Goal: Information Seeking & Learning: Learn about a topic

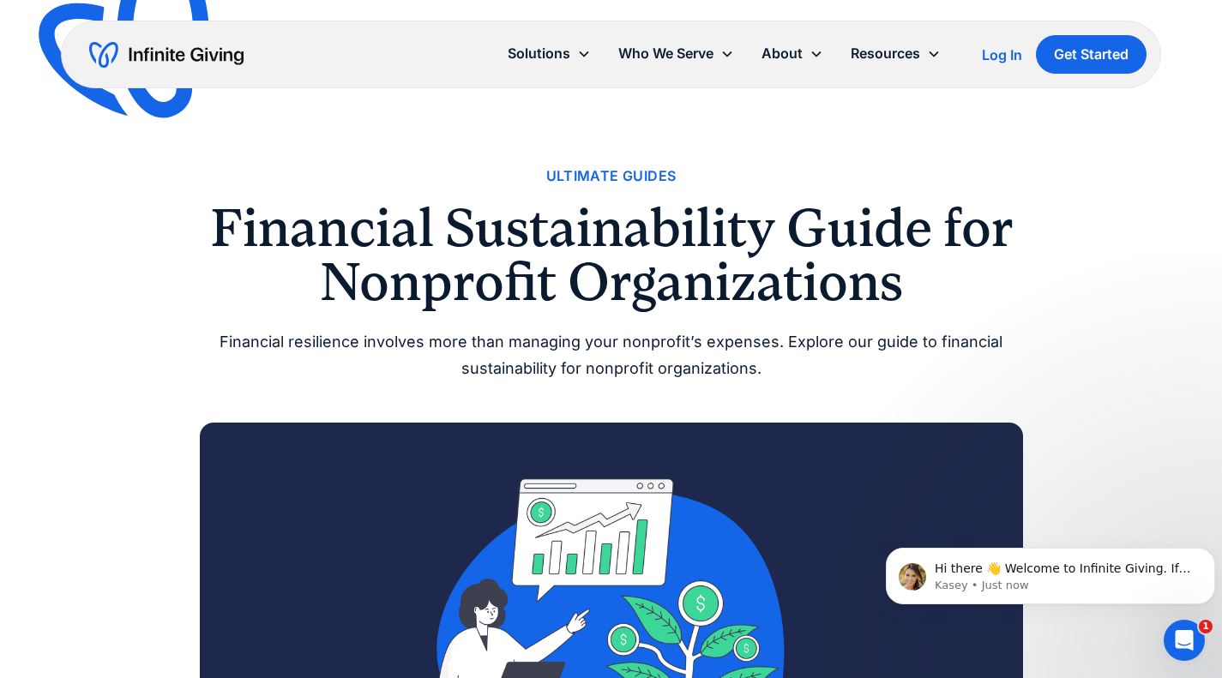
click at [228, 442] on img at bounding box center [611, 654] width 823 height 463
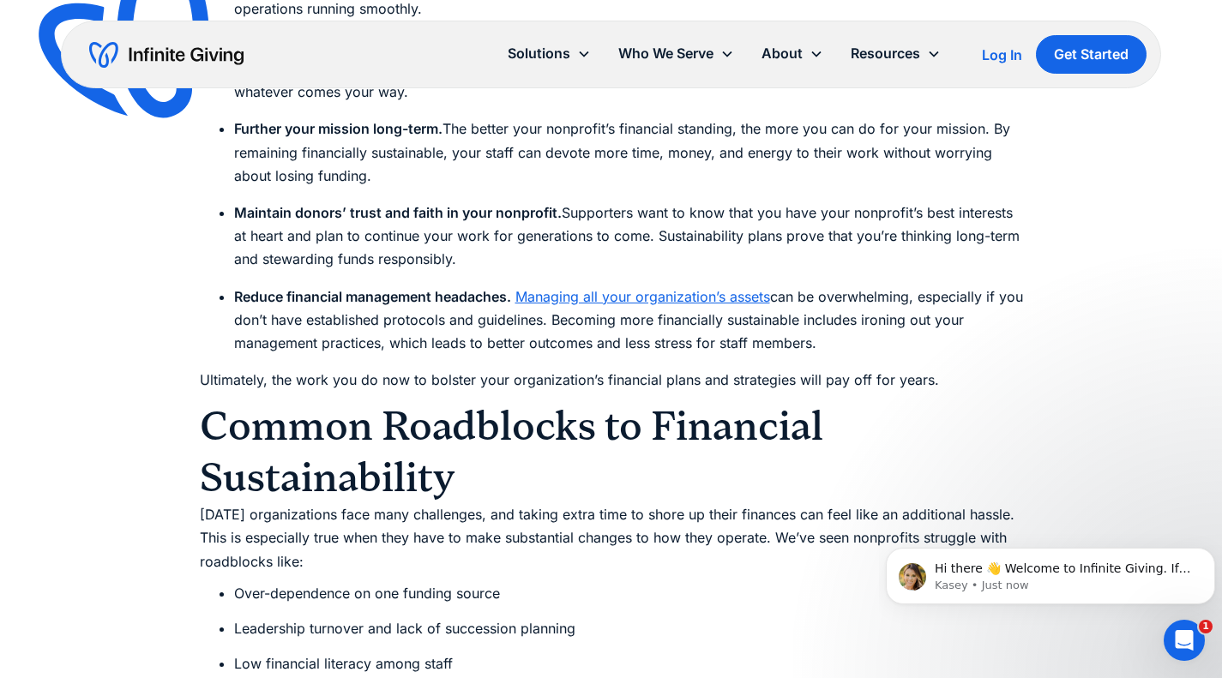
scroll to position [2636, 0]
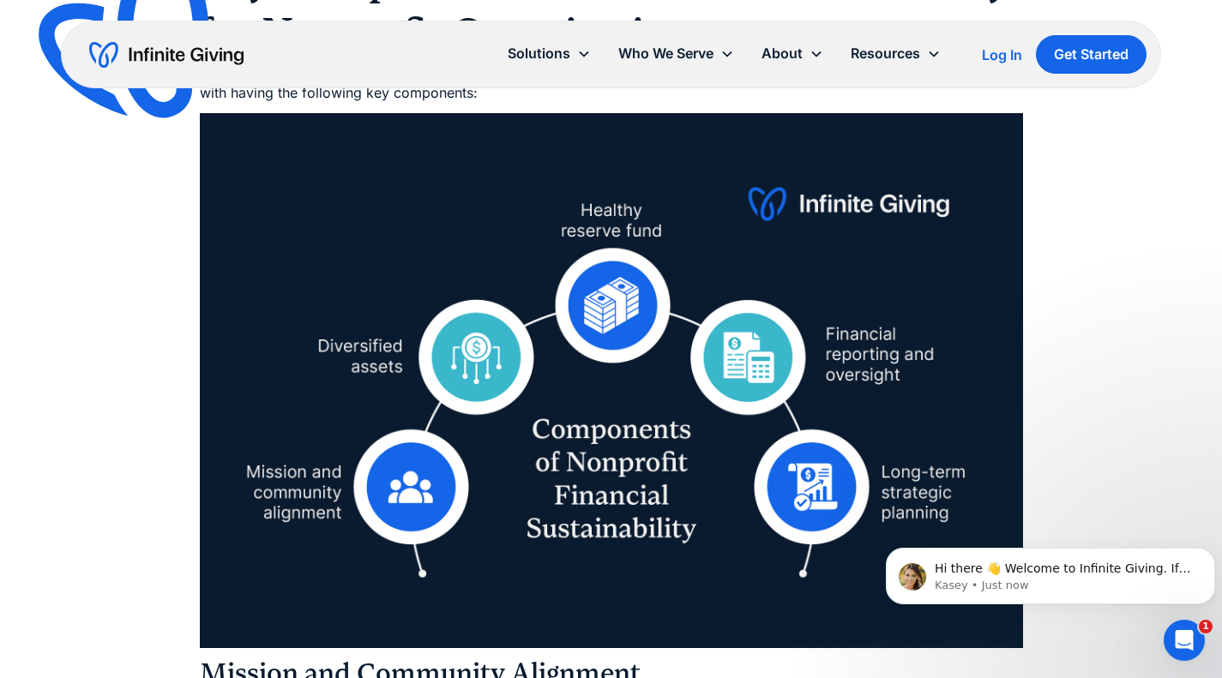
scroll to position [3598, 0]
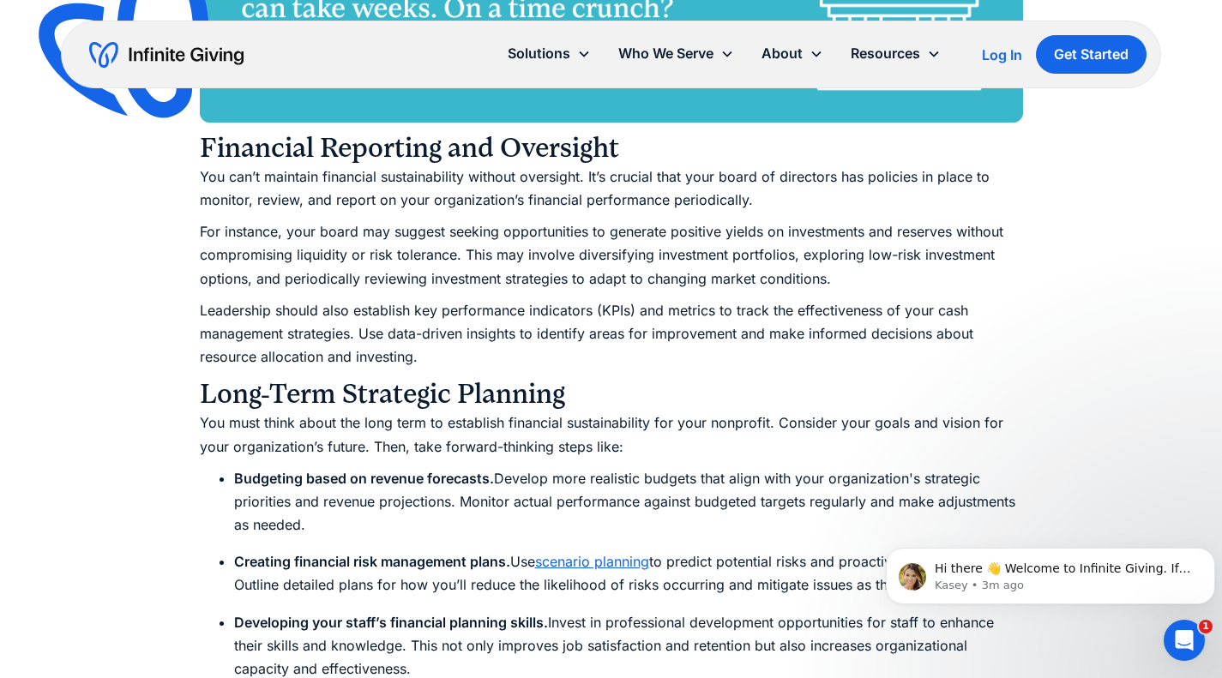
scroll to position [5889, 0]
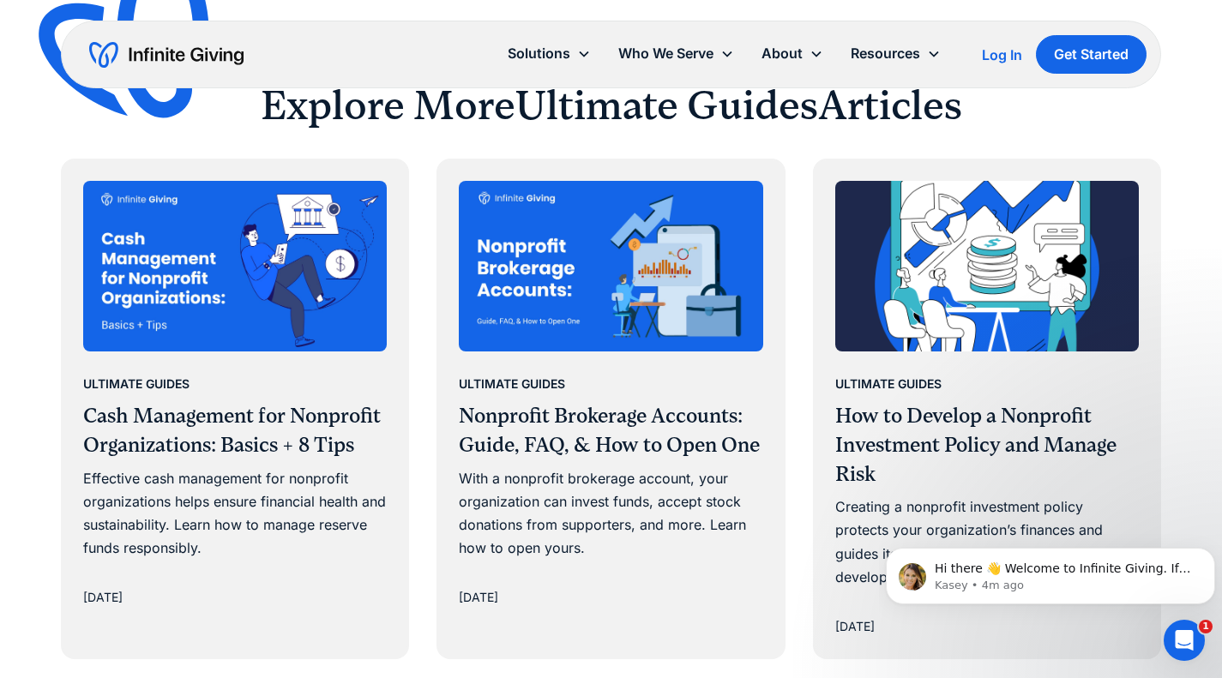
scroll to position [9475, 0]
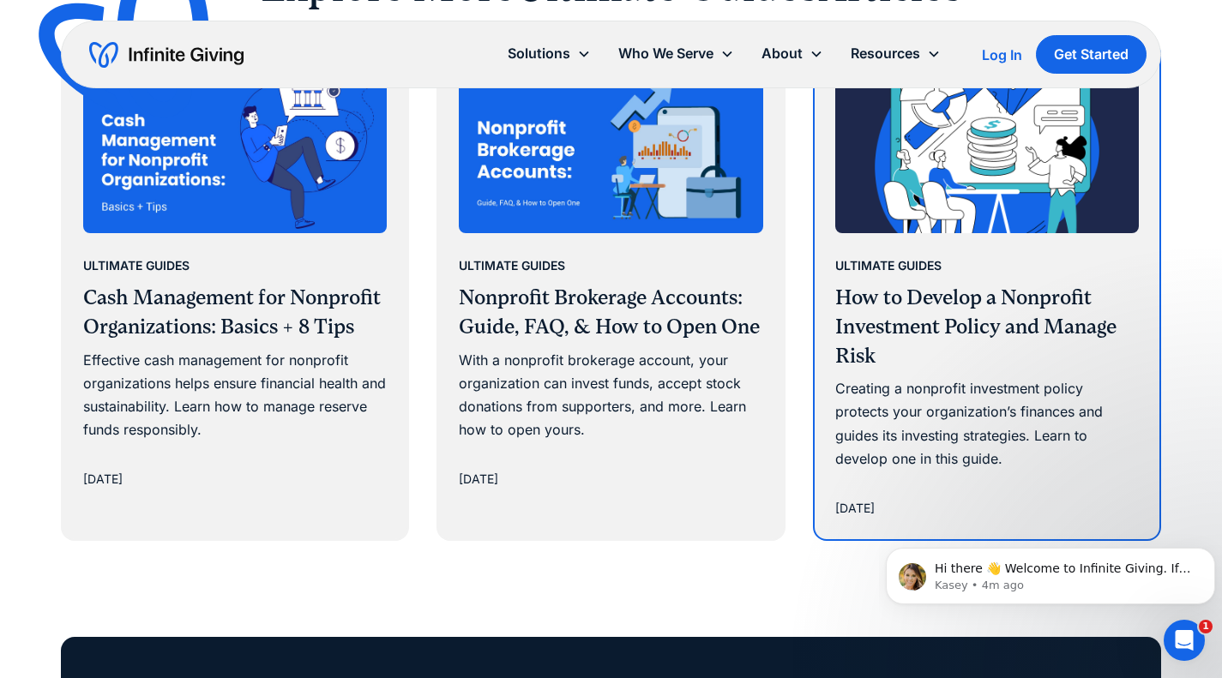
click at [1144, 435] on div "Ultimate Guides How to Develop a Nonprofit Investment Policy and Manage Risk Cr…" at bounding box center [987, 386] width 345 height 306
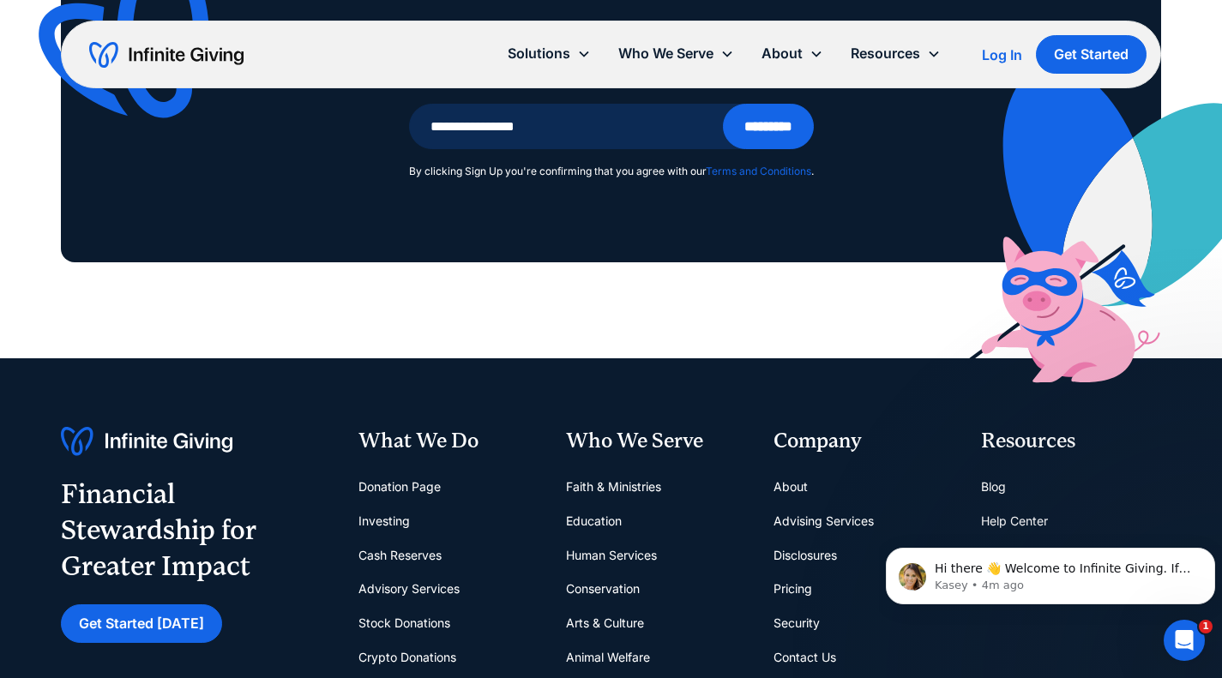
scroll to position [10474, 0]
